Goal: Participate in discussion

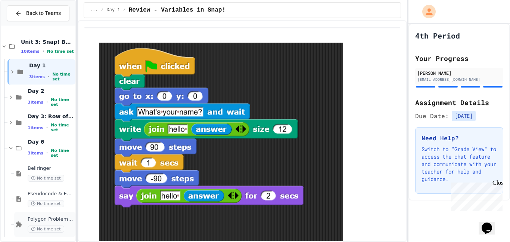
scroll to position [54, 0]
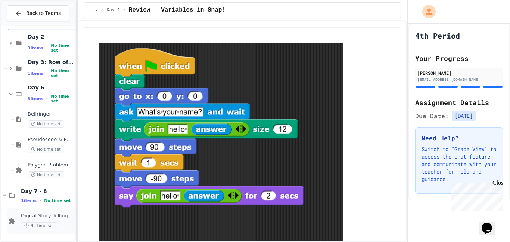
click at [51, 216] on span "Digital Story Telling" at bounding box center [47, 216] width 53 height 6
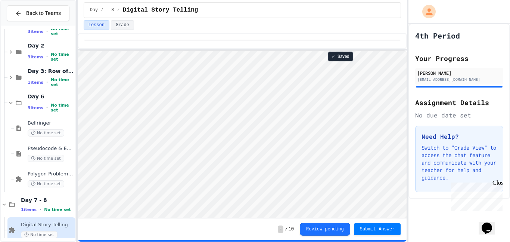
scroll to position [1, 0]
click at [207, 51] on html "Loading project... ! Error Loading Project There was an error loading the proje…" at bounding box center [242, 51] width 329 height 0
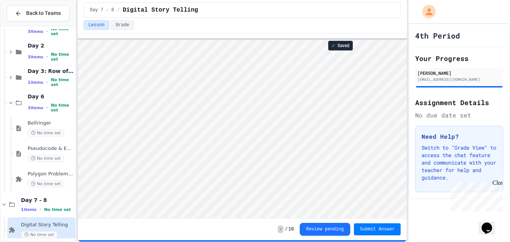
click at [196, 31] on div "**********" at bounding box center [243, 121] width 330 height 242
click at [407, 35] on html "Loading project... ! Error Loading Project There was an error loading the proje…" at bounding box center [242, 35] width 329 height 0
click at [465, 157] on p "Switch to "Grade View" to access the chat feature and communicate with your tea…" at bounding box center [459, 162] width 75 height 37
click at [407, 35] on html "Loading project... ! Error Loading Project There was an error loading the proje…" at bounding box center [242, 35] width 329 height 0
type textarea "*"
